Goal: Task Accomplishment & Management: Manage account settings

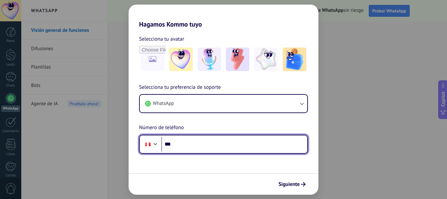
click at [206, 143] on input "***" at bounding box center [234, 144] width 146 height 15
type input "**********"
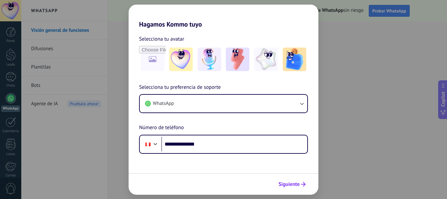
click at [302, 188] on button "Siguiente" at bounding box center [292, 183] width 33 height 11
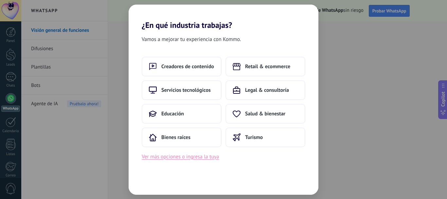
click at [202, 157] on button "Ver más opciones o ingresa la tuya" at bounding box center [180, 156] width 77 height 9
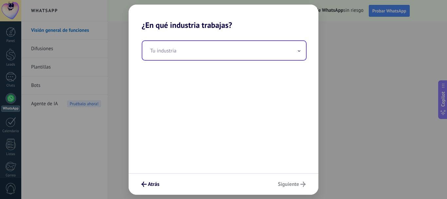
click at [250, 55] on input "text" at bounding box center [224, 50] width 164 height 19
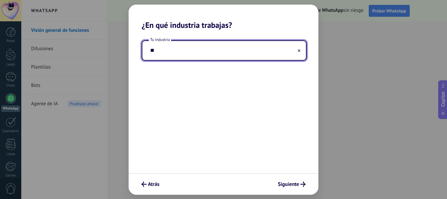
type input "*"
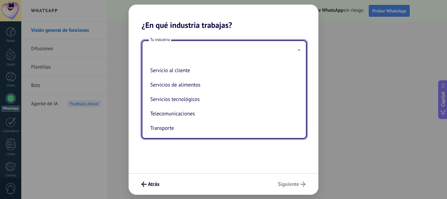
scroll to position [163, 0]
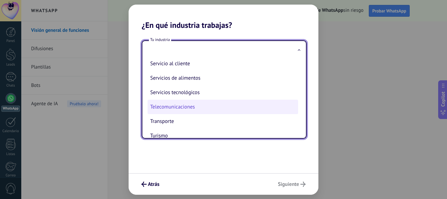
click at [218, 107] on li "Telecomunicaciones" at bounding box center [223, 107] width 151 height 14
type input "**********"
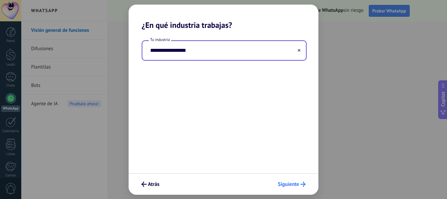
click at [298, 185] on span "Siguiente" at bounding box center [288, 184] width 21 height 5
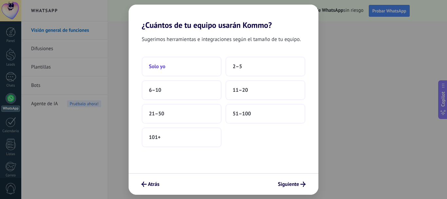
click at [193, 64] on button "Solo yo" at bounding box center [182, 67] width 80 height 20
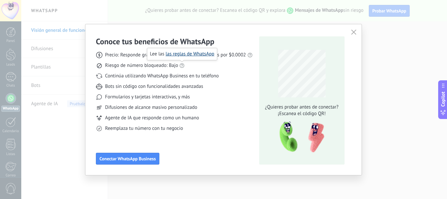
click at [188, 54] on link "las reglas de WhatsApp" at bounding box center [190, 54] width 49 height 6
click at [250, 56] on icon at bounding box center [250, 54] width 5 height 5
click at [253, 43] on link "precios actuales de Meta" at bounding box center [263, 43] width 52 height 6
click at [355, 32] on icon "button" at bounding box center [353, 31] width 5 height 5
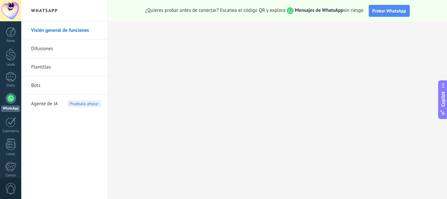
scroll to position [74, 0]
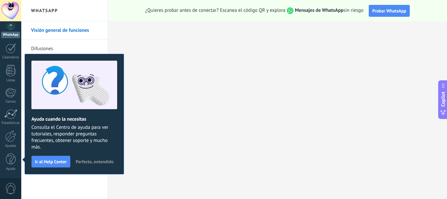
click at [88, 160] on span "Perfecto, entendido" at bounding box center [95, 161] width 38 height 5
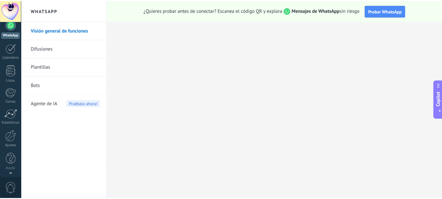
scroll to position [0, 0]
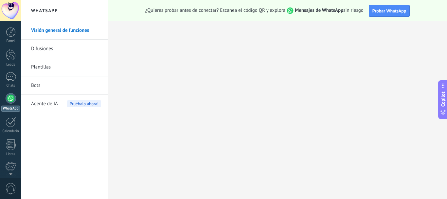
click at [46, 49] on link "Difusiones" at bounding box center [66, 49] width 70 height 18
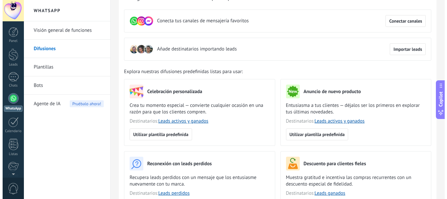
scroll to position [6, 0]
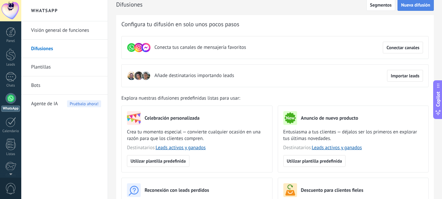
click at [415, 7] on span "Nueva difusión" at bounding box center [415, 5] width 29 height 5
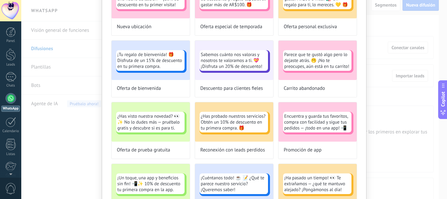
scroll to position [138, 0]
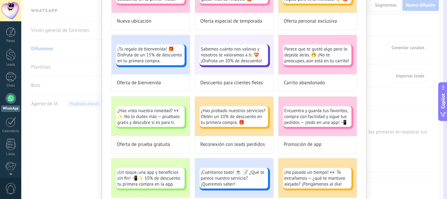
click at [447, 92] on button "Copilot" at bounding box center [442, 101] width 9 height 39
click at [447, 93] on button "Copilot" at bounding box center [442, 102] width 9 height 39
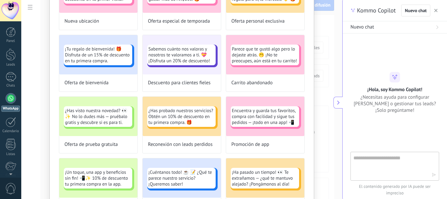
click at [438, 11] on button "button" at bounding box center [436, 11] width 7 height 8
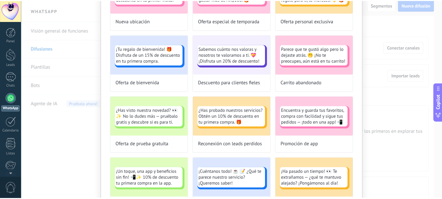
scroll to position [0, 0]
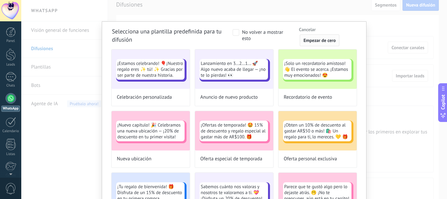
click at [325, 39] on span "Empezar de cero" at bounding box center [319, 40] width 32 height 5
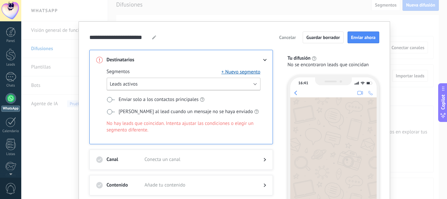
click at [212, 87] on button "Leads activos" at bounding box center [184, 84] width 154 height 13
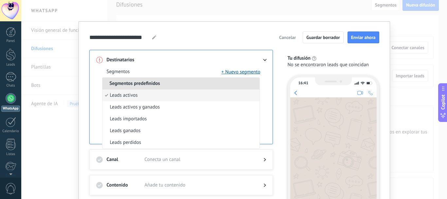
click at [278, 107] on div "Destinatarios Segmentos + Nuevo segmento Segmentos predefinidos Leads activos L…" at bounding box center [185, 155] width 192 height 210
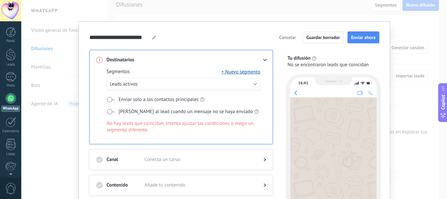
click at [289, 37] on span "Cancelar" at bounding box center [287, 37] width 17 height 5
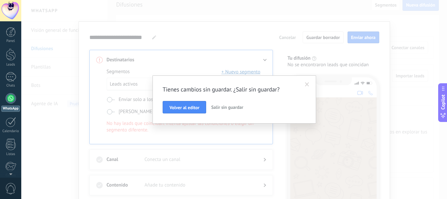
click at [225, 108] on span "Salir sin guardar" at bounding box center [227, 107] width 32 height 6
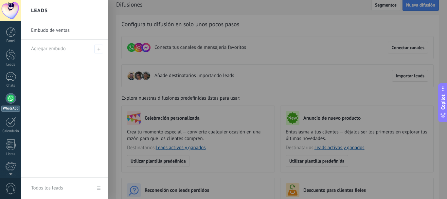
click at [73, 30] on link "Embudo de ventas" at bounding box center [66, 30] width 70 height 18
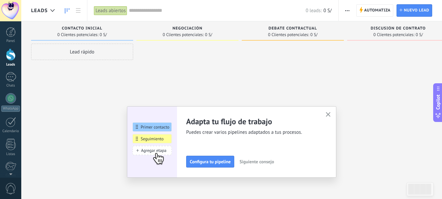
click at [331, 117] on span "button" at bounding box center [328, 115] width 5 height 6
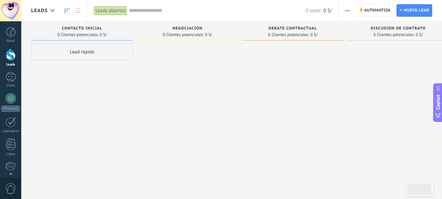
click at [85, 58] on div "Lead rápido" at bounding box center [82, 52] width 102 height 16
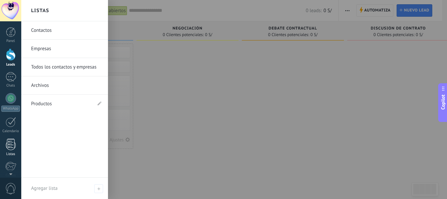
click at [5, 150] on link "Listas" at bounding box center [10, 147] width 21 height 18
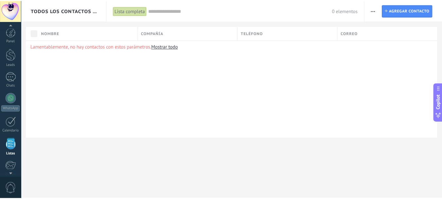
scroll to position [41, 0]
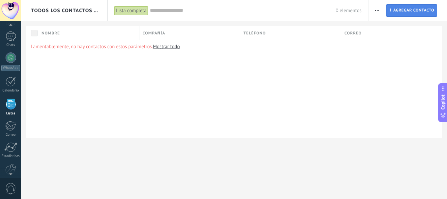
click at [404, 10] on span "Agregar contacto" at bounding box center [414, 11] width 41 height 12
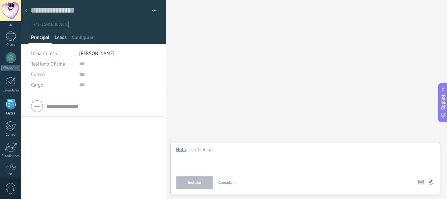
click at [58, 40] on span "Leads" at bounding box center [61, 38] width 12 height 9
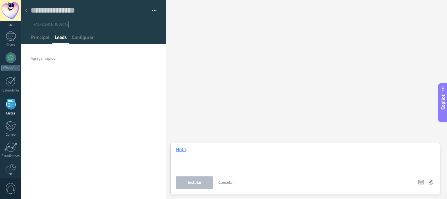
click at [206, 153] on div at bounding box center [305, 158] width 259 height 25
click at [28, 12] on div at bounding box center [26, 11] width 9 height 13
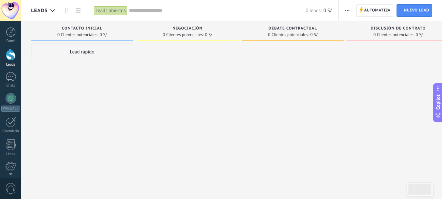
click at [11, 56] on div at bounding box center [11, 54] width 10 height 12
click at [10, 32] on div at bounding box center [11, 32] width 10 height 10
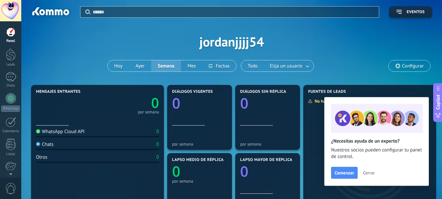
click at [366, 172] on span "Cerrar" at bounding box center [369, 172] width 12 height 5
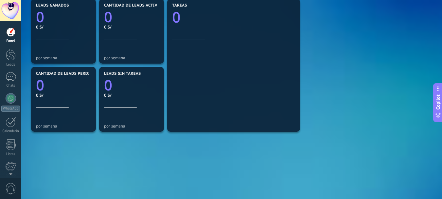
scroll to position [112, 0]
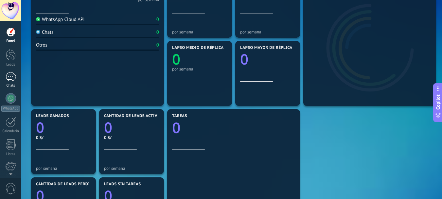
click at [11, 78] on div at bounding box center [11, 76] width 10 height 9
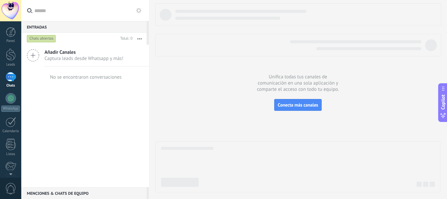
click at [33, 55] on use at bounding box center [33, 55] width 12 height 12
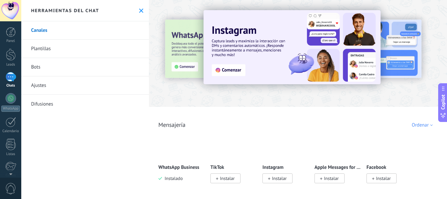
click at [188, 147] on img at bounding box center [182, 147] width 46 height 32
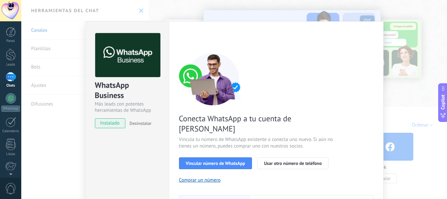
click at [381, 22] on div "Configuraciones Autorizaciones Esta pestaña registra a los usuarios que han con…" at bounding box center [276, 148] width 215 height 255
click at [176, 9] on div "WhatsApp Business Más leads con potentes herramientas de WhatsApp instalado Des…" at bounding box center [234, 99] width 426 height 199
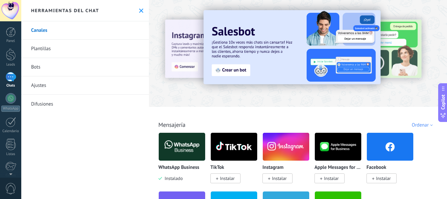
click at [49, 51] on link "Plantillas" at bounding box center [85, 49] width 128 height 18
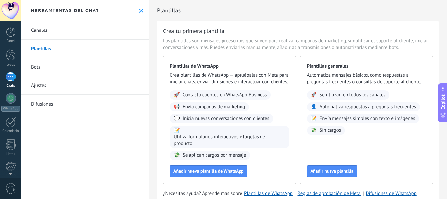
scroll to position [28, 0]
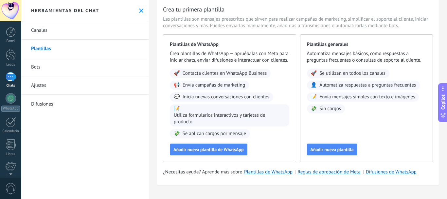
click at [51, 66] on link "Bots" at bounding box center [85, 67] width 128 height 18
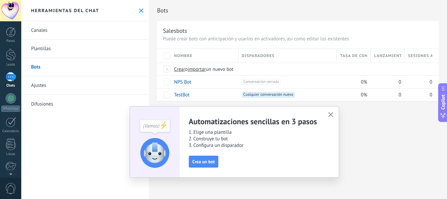
click at [39, 85] on link "Ajustes" at bounding box center [85, 85] width 128 height 18
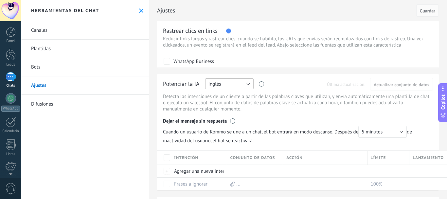
click at [237, 86] on button "Inglés" at bounding box center [229, 83] width 48 height 11
click at [225, 107] on span "Español" at bounding box center [226, 106] width 50 height 6
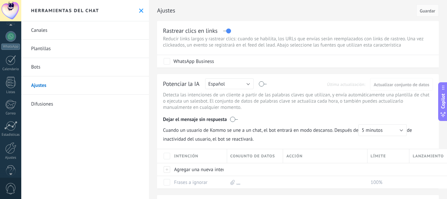
scroll to position [74, 0]
click at [12, 175] on div "Panel Leads Chats WhatsApp Clientes" at bounding box center [10, 66] width 21 height 224
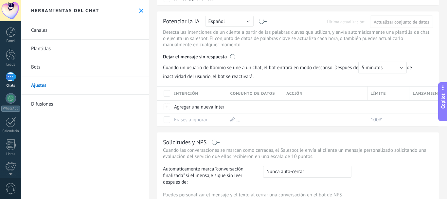
scroll to position [66, 0]
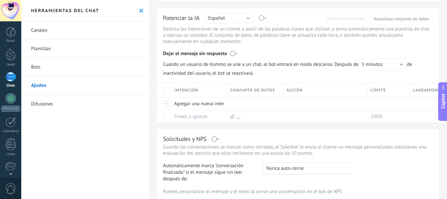
click at [447, 99] on button "Copilot" at bounding box center [442, 101] width 9 height 39
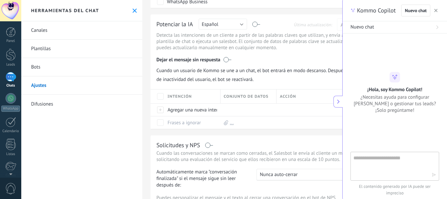
scroll to position [72, 0]
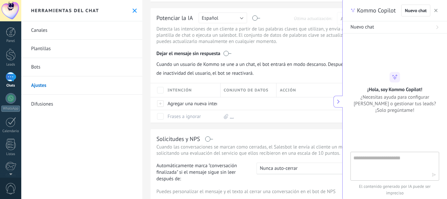
click at [339, 100] on icon at bounding box center [338, 101] width 5 height 5
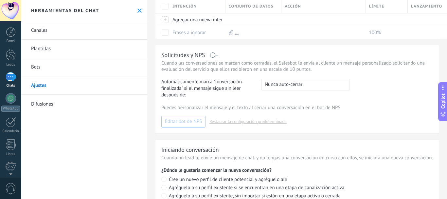
scroll to position [155, 0]
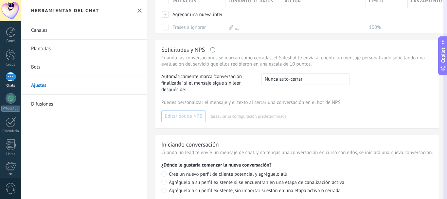
drag, startPoint x: 447, startPoint y: 100, endPoint x: 443, endPoint y: 54, distance: 46.0
click at [443, 54] on button "Copilot" at bounding box center [442, 55] width 9 height 39
